Goal: Browse casually

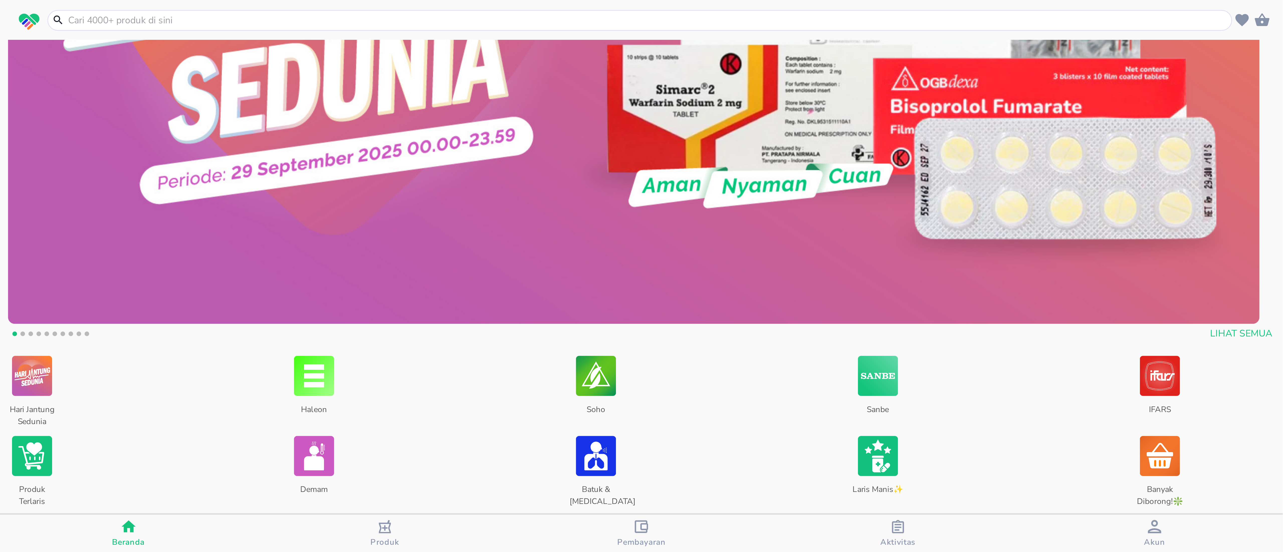
scroll to position [150, 0]
click at [459, 123] on span "Lihat Semua" at bounding box center [465, 125] width 23 height 6
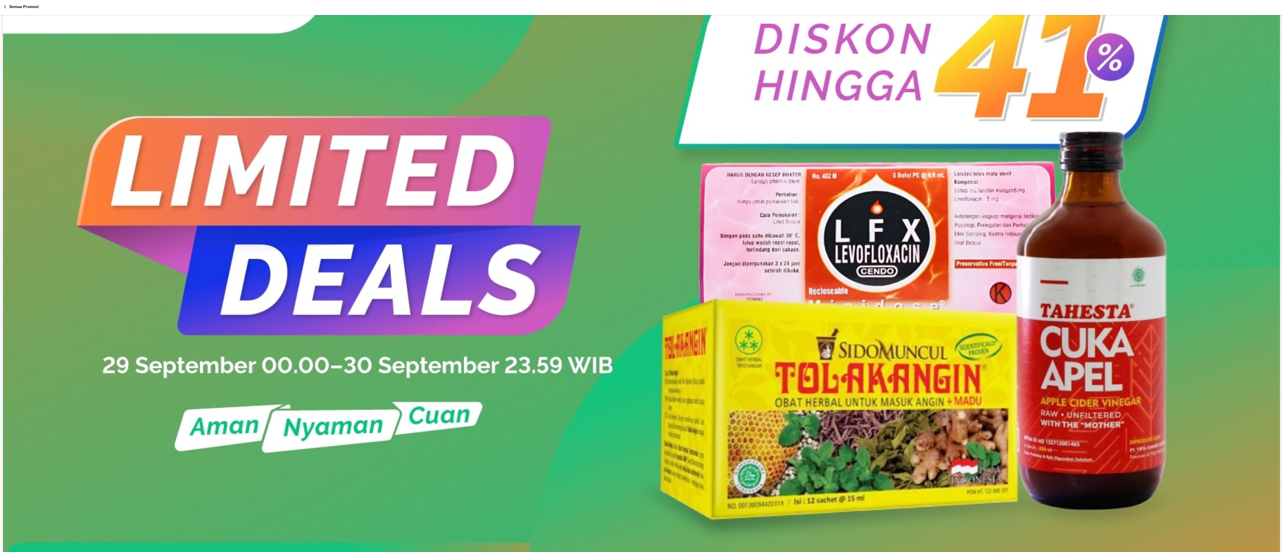
scroll to position [301, 0]
